Goal: Transaction & Acquisition: Download file/media

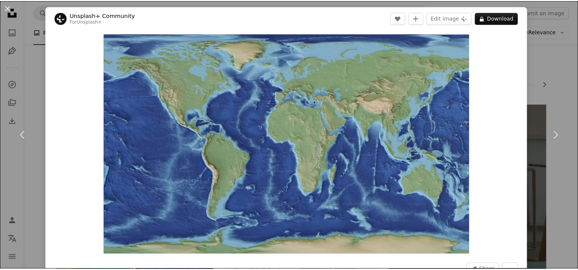
scroll to position [191, 0]
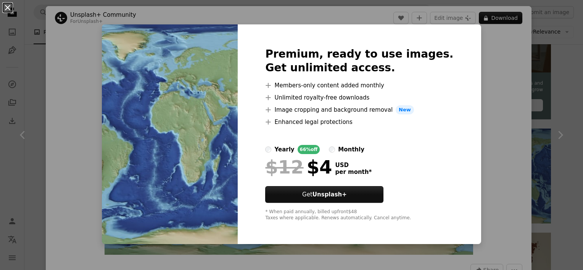
click at [5, 5] on button "An X shape" at bounding box center [7, 7] width 9 height 9
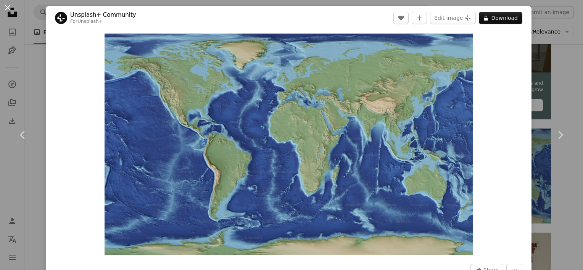
click at [5, 5] on button "An X shape" at bounding box center [7, 7] width 9 height 9
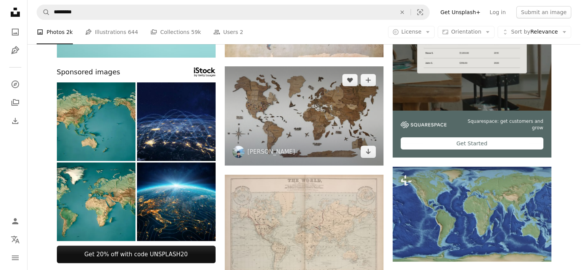
scroll to position [344, 0]
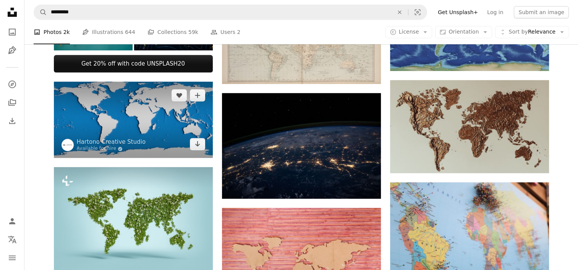
click at [165, 123] on img at bounding box center [133, 120] width 159 height 77
